Goal: Information Seeking & Learning: Learn about a topic

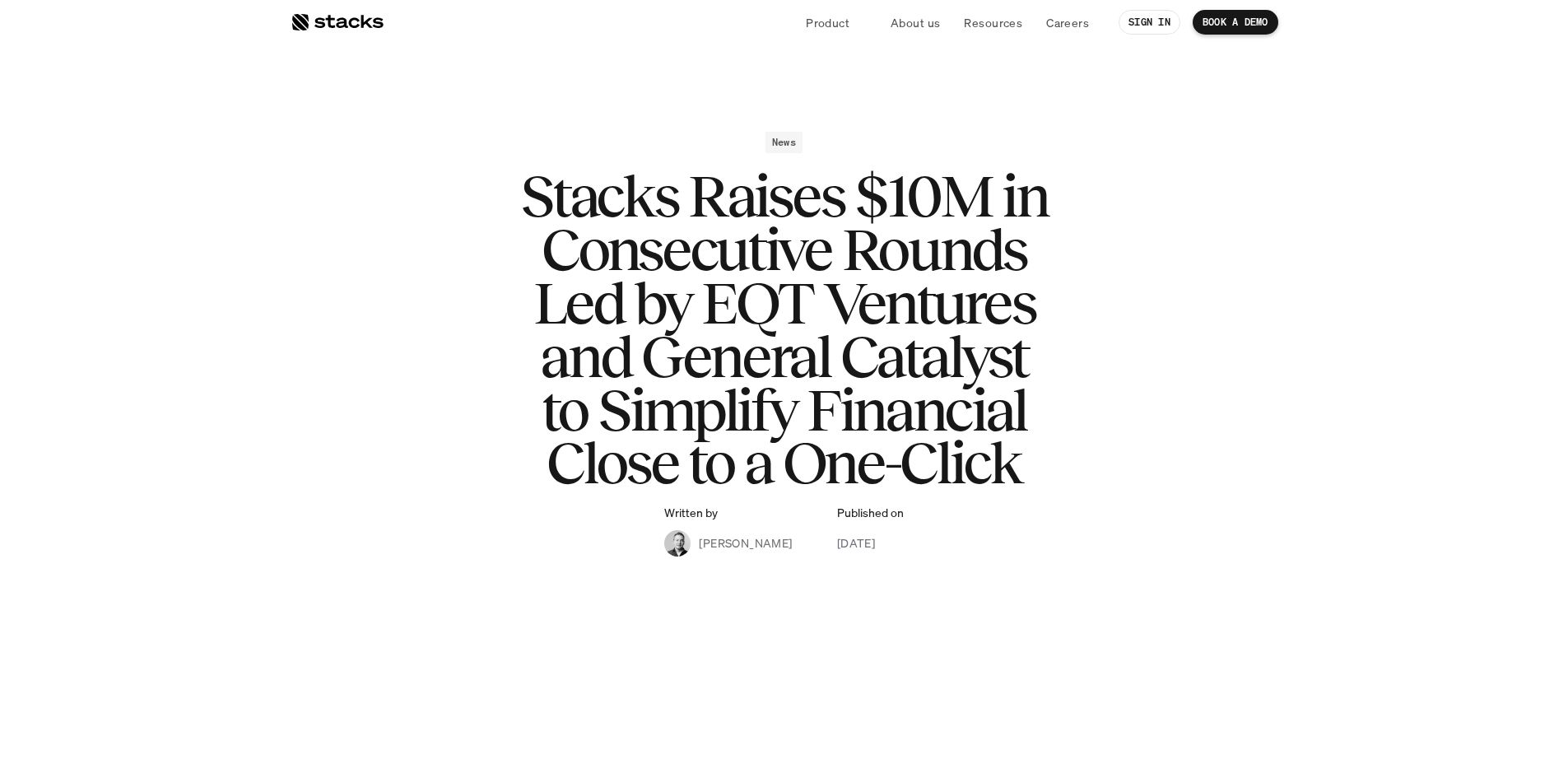
drag, startPoint x: 0, startPoint y: 0, endPoint x: 489, endPoint y: 340, distance: 595.6
click at [475, 328] on h1 "Stacks Raises $10M in Consecutive Rounds Led by EQT Ventures and General Cataly…" at bounding box center [784, 330] width 658 height 320
click at [797, 321] on h1 "Stacks Raises $10M in Consecutive Rounds Led by EQT Ventures and General Cataly…" at bounding box center [784, 330] width 658 height 320
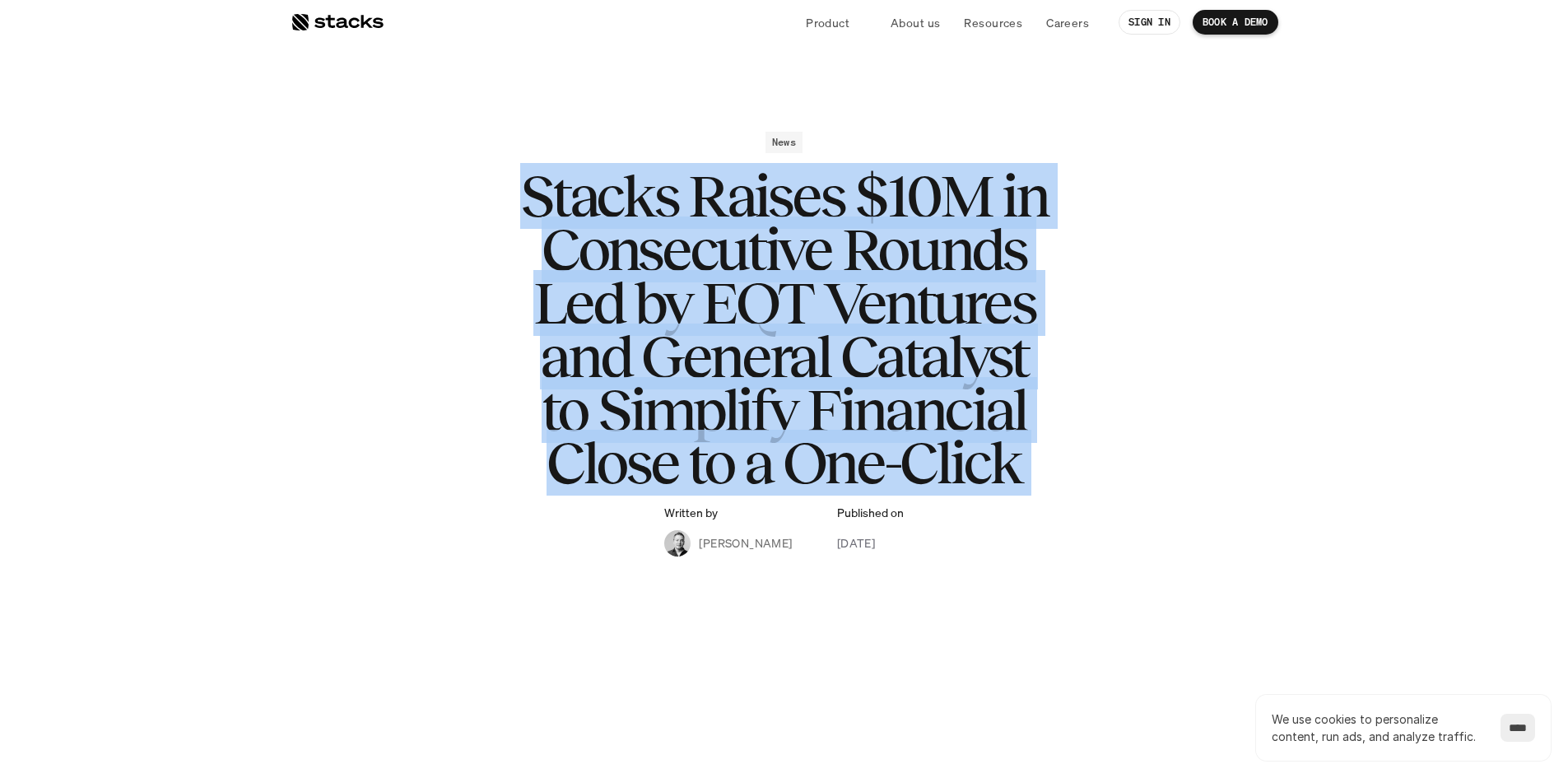
click at [797, 321] on h1 "Stacks Raises $10M in Consecutive Rounds Led by EQT Ventures and General Cataly…" at bounding box center [784, 330] width 658 height 320
click at [786, 319] on h1 "Stacks Raises $10M in Consecutive Rounds Led by EQT Ventures and General Cataly…" at bounding box center [784, 330] width 658 height 320
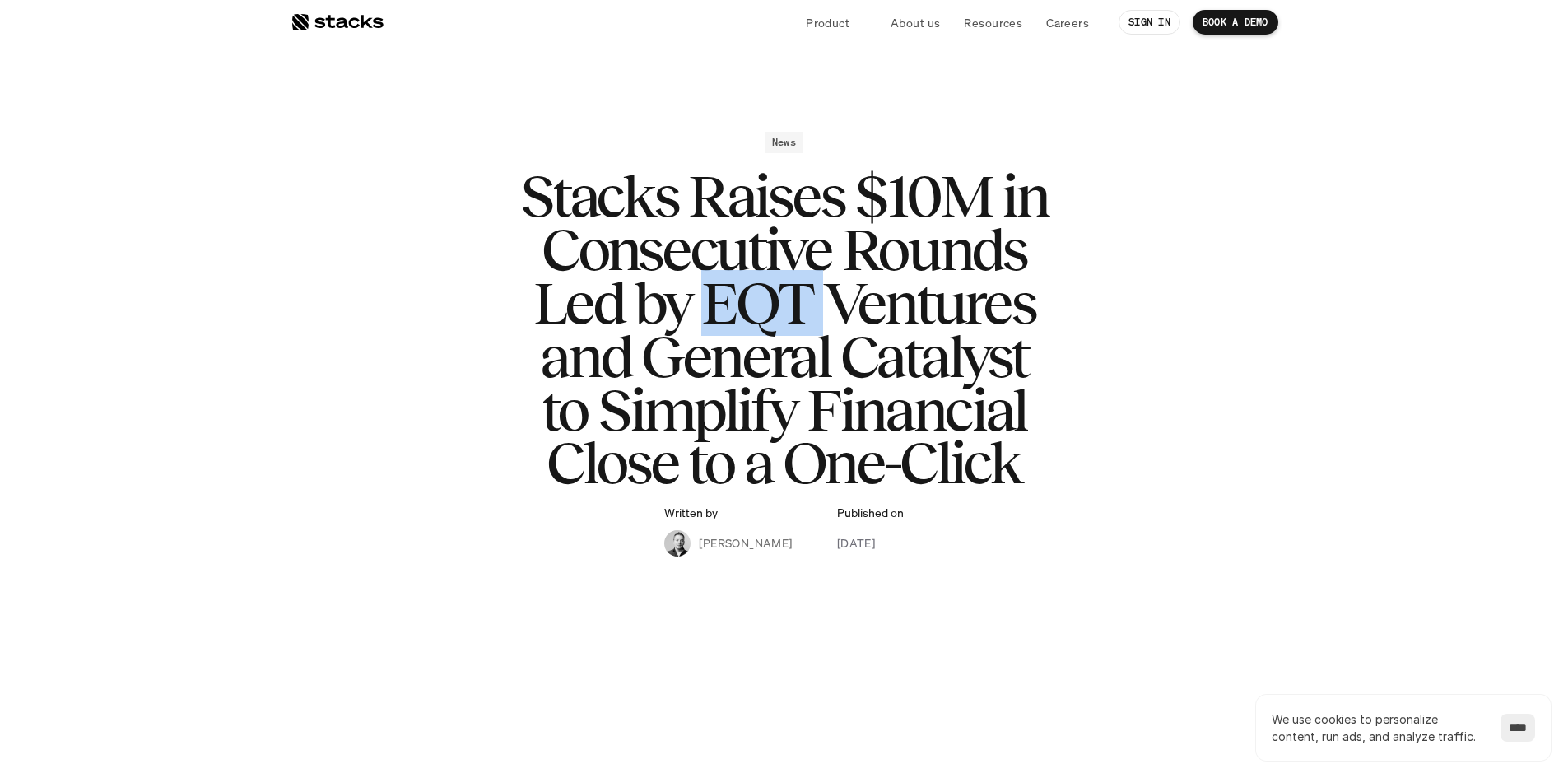
click at [786, 319] on h1 "Stacks Raises $10M in Consecutive Rounds Led by EQT Ventures and General Cataly…" at bounding box center [784, 330] width 658 height 320
click at [786, 318] on h1 "Stacks Raises $10M in Consecutive Rounds Led by EQT Ventures and General Cataly…" at bounding box center [784, 330] width 658 height 320
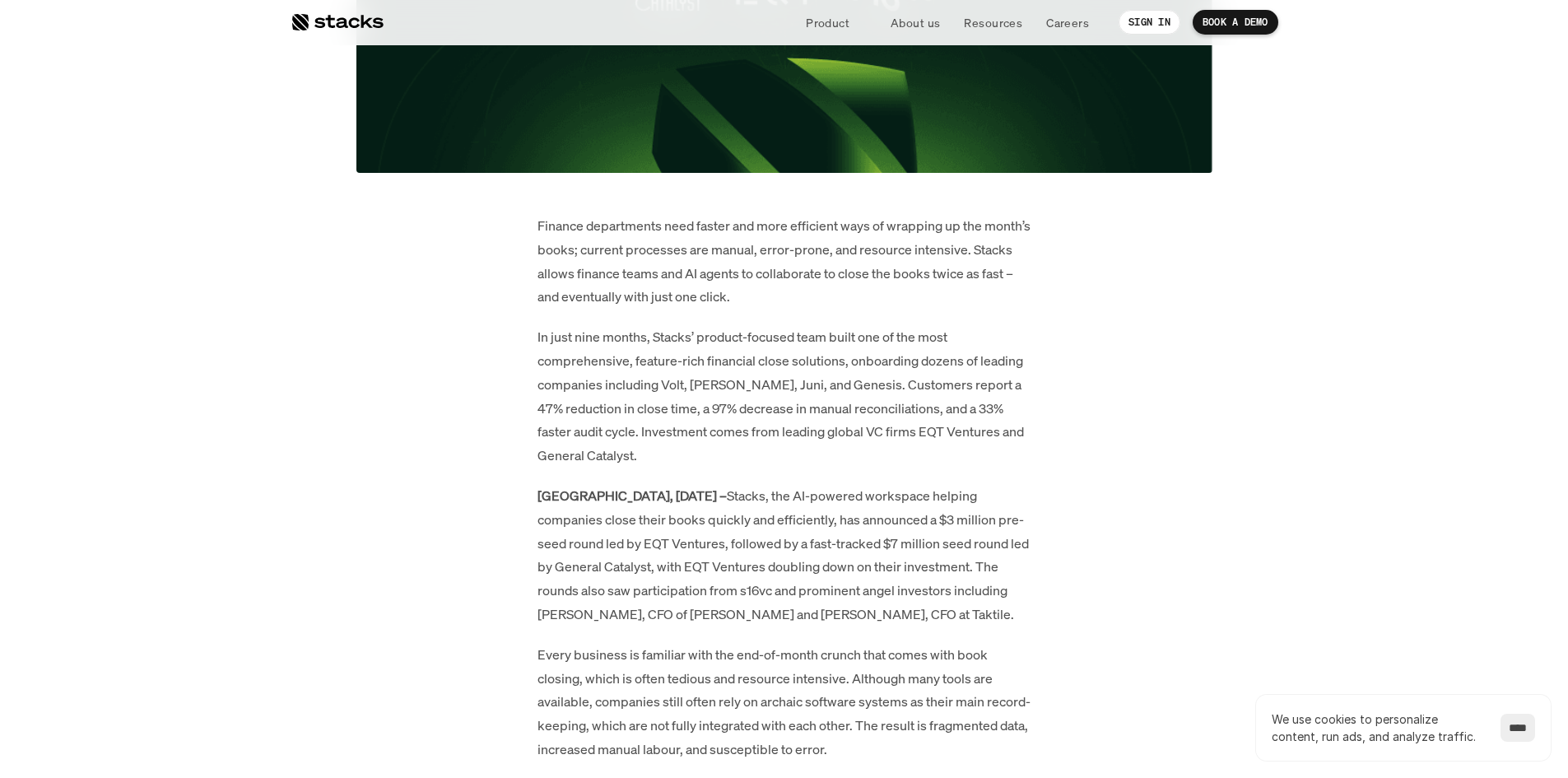
scroll to position [823, 0]
